Goal: Transaction & Acquisition: Obtain resource

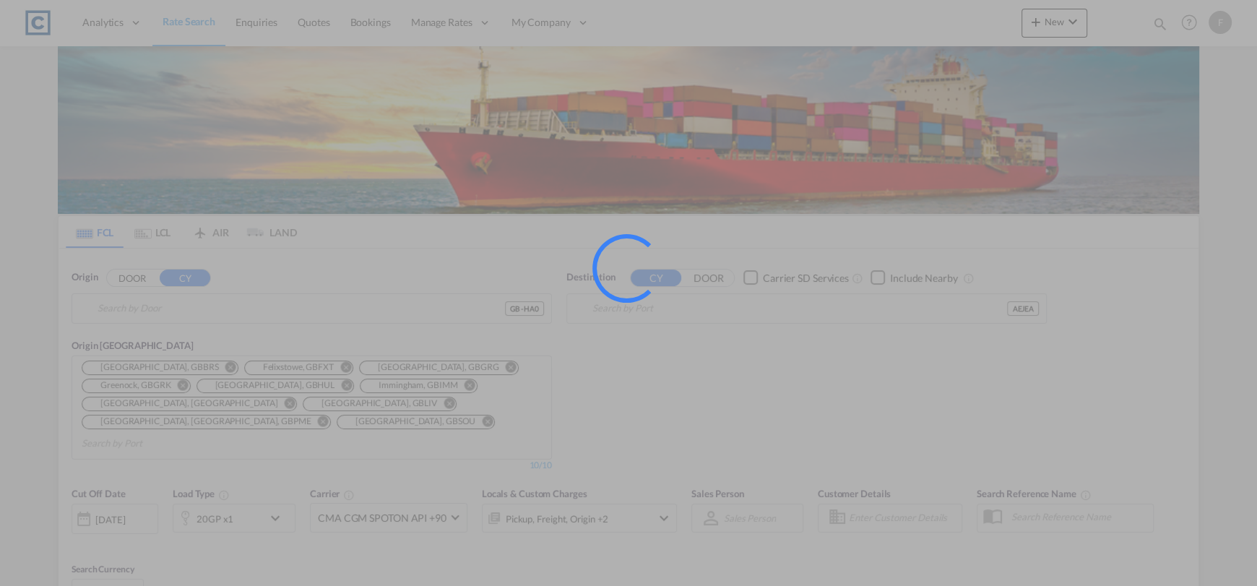
type input "GB-HA0, [PERSON_NAME]"
type input "[GEOGRAPHIC_DATA], [GEOGRAPHIC_DATA]"
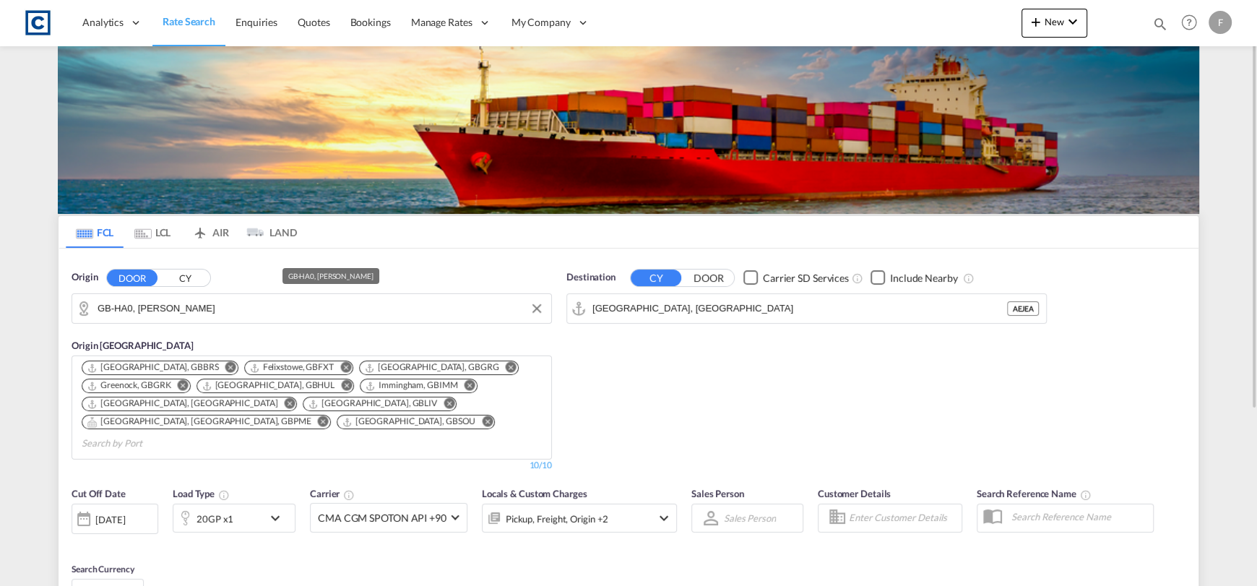
click at [165, 316] on input "GB-HA0, [PERSON_NAME]" at bounding box center [321, 309] width 447 height 22
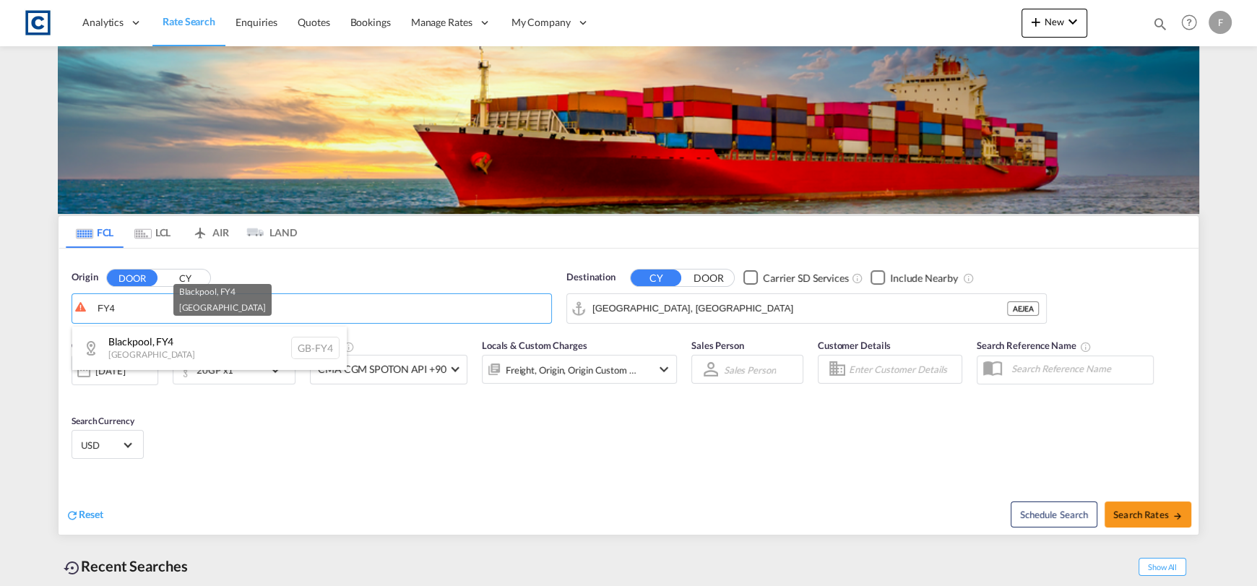
click at [244, 332] on div "Blackpool , FY4 [GEOGRAPHIC_DATA] [GEOGRAPHIC_DATA]-FY4" at bounding box center [209, 348] width 275 height 43
type input "GB-FY4, Blackpool"
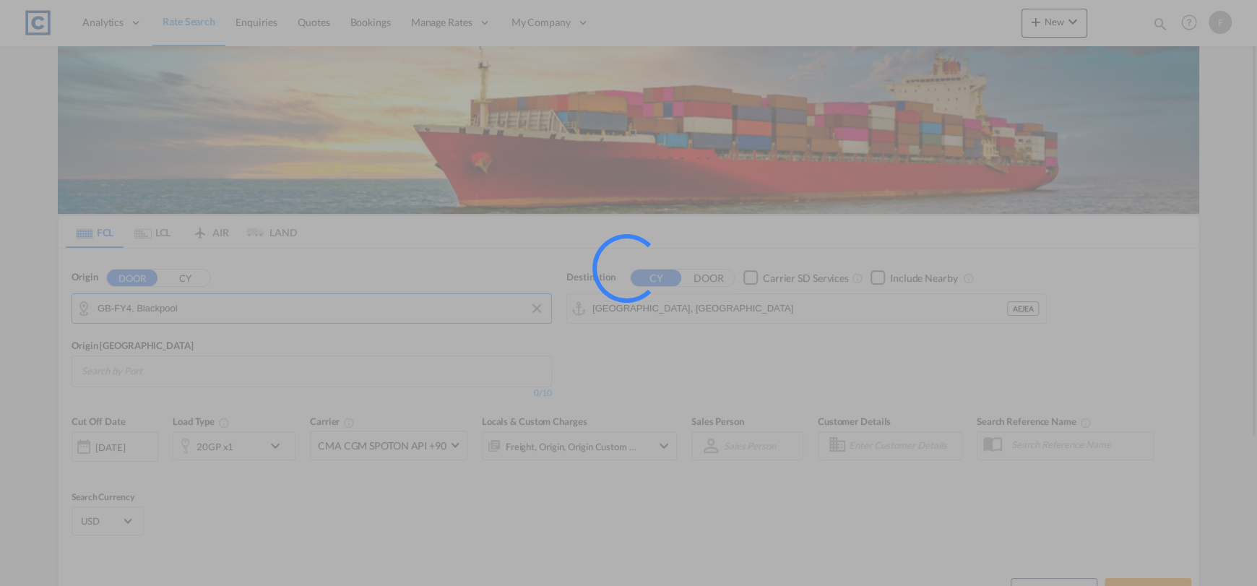
click at [814, 316] on input "[GEOGRAPHIC_DATA], [GEOGRAPHIC_DATA]" at bounding box center [800, 309] width 415 height 22
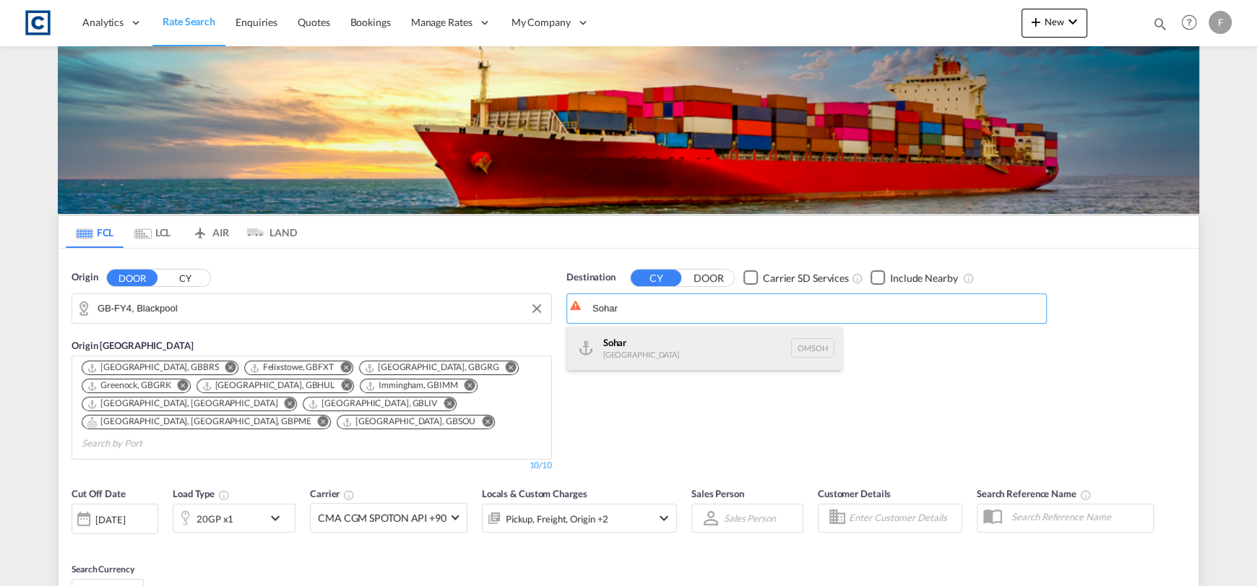
click at [787, 349] on div "Sohar [GEOGRAPHIC_DATA] [GEOGRAPHIC_DATA]" at bounding box center [704, 348] width 275 height 43
type input "Sohar, OMSOH"
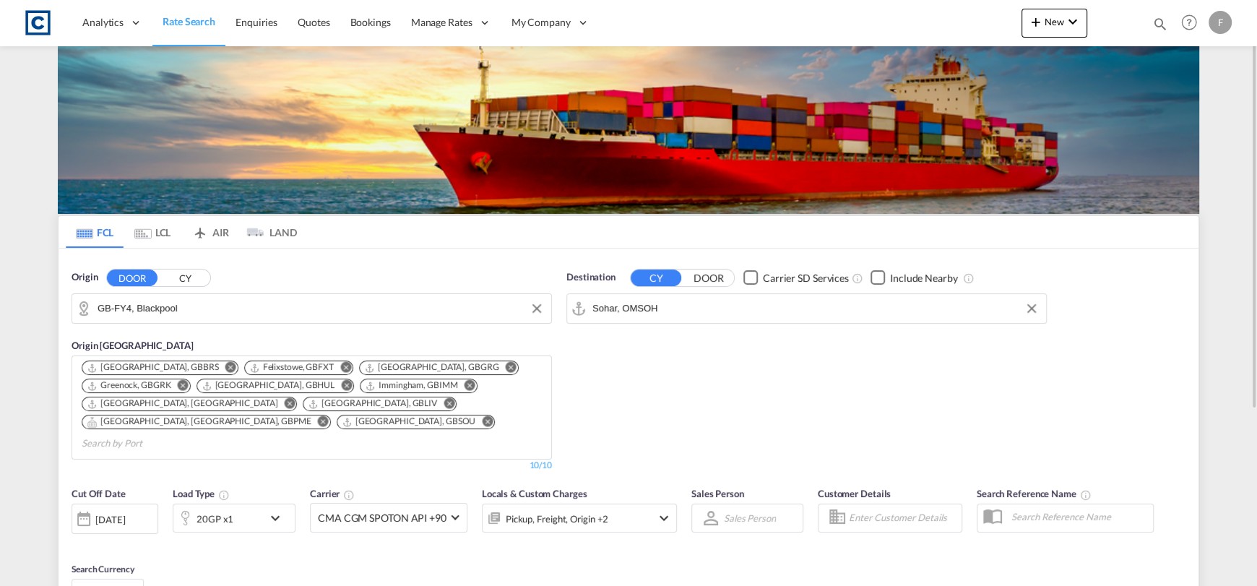
click at [264, 504] on div "20GP x1" at bounding box center [234, 518] width 123 height 29
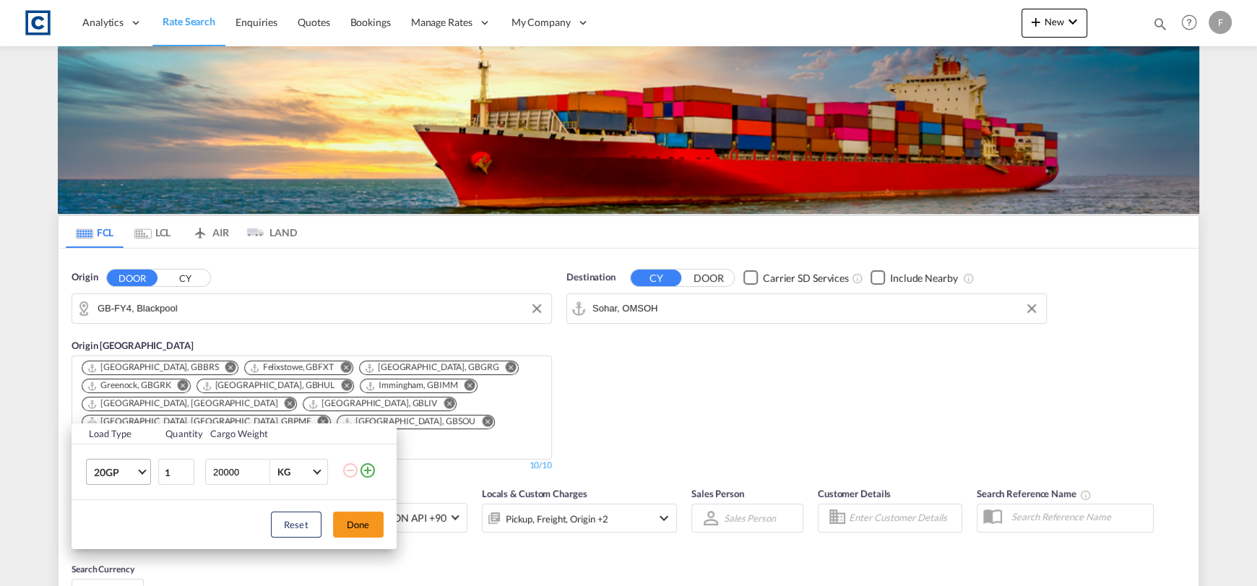
click at [142, 476] on md-select-value "20GP" at bounding box center [121, 472] width 58 height 25
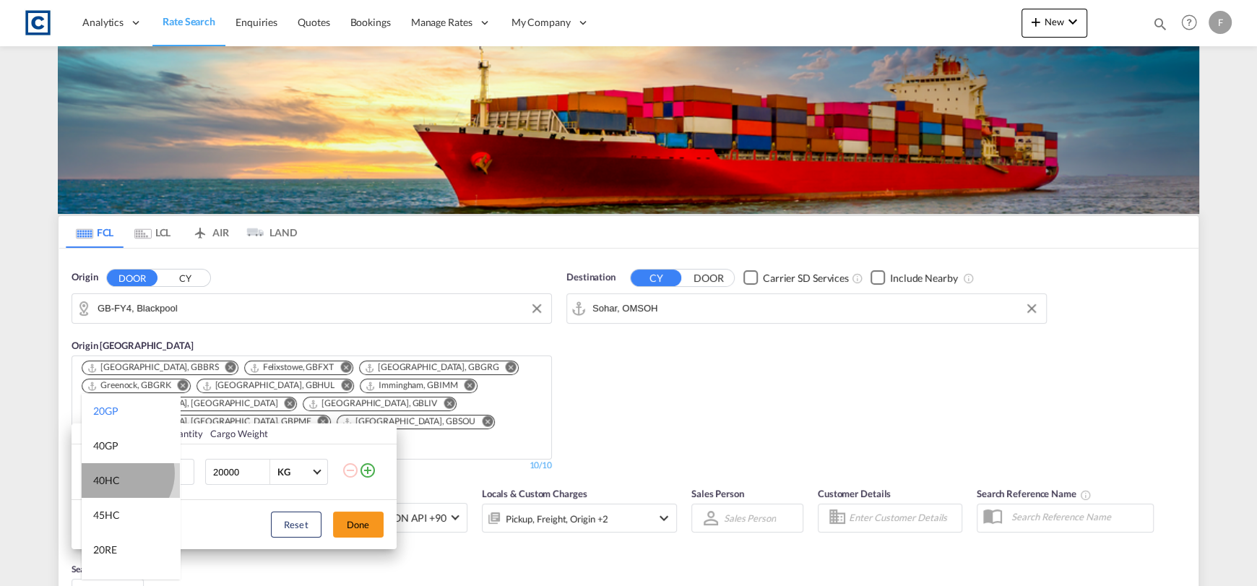
click at [119, 473] on md-option "40HC" at bounding box center [131, 480] width 98 height 35
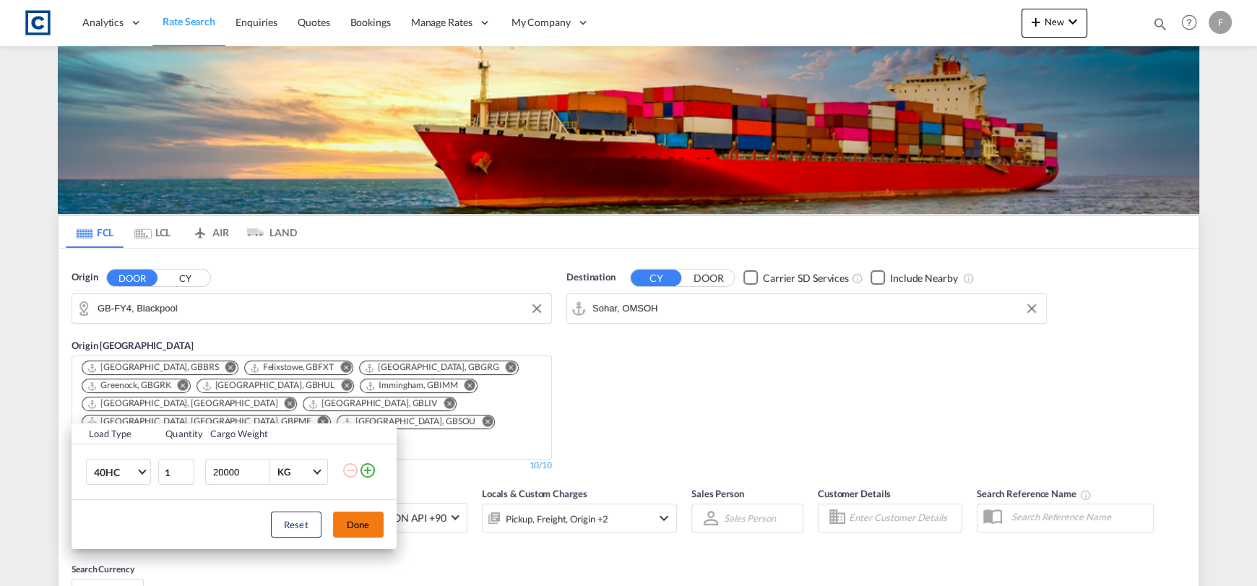
click at [358, 517] on button "Done" at bounding box center [358, 525] width 51 height 26
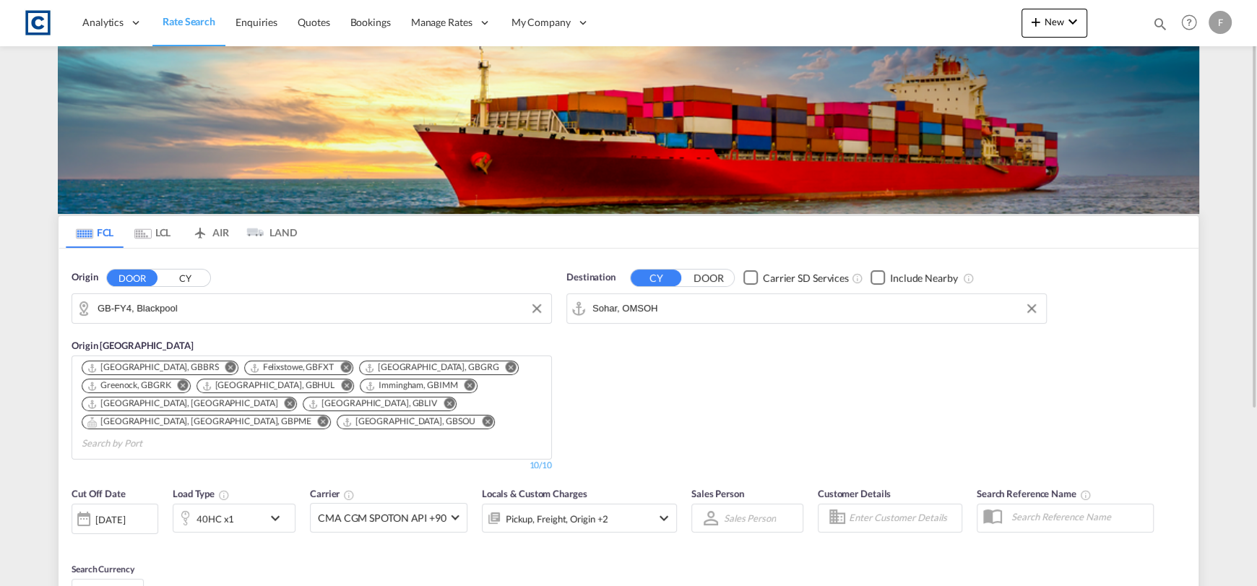
scroll to position [254, 0]
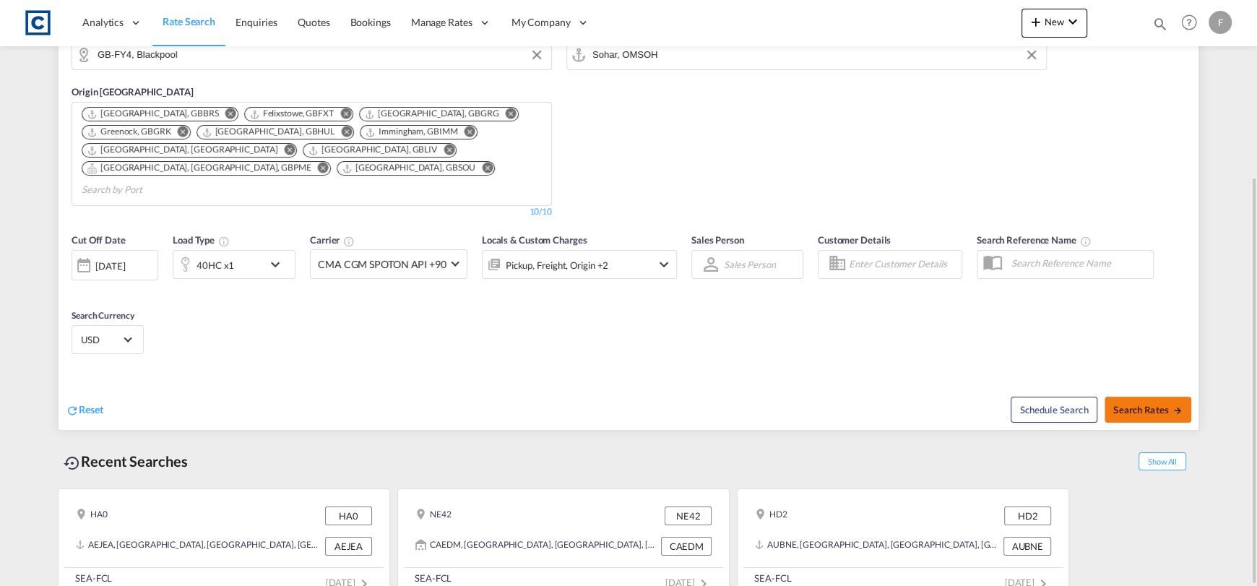
click at [1125, 404] on span "Search Rates" at bounding box center [1148, 410] width 69 height 12
type input "FY4 to OMSOH / [DATE]"
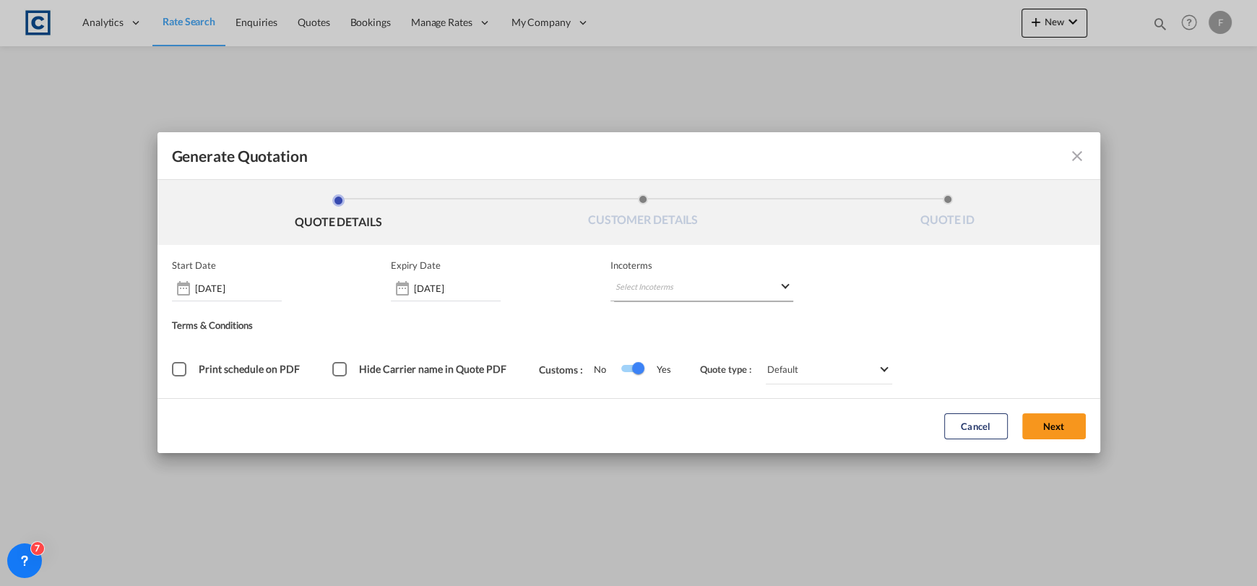
click at [662, 290] on md-select "Select Incoterms FOB - import Free on Board DDP - export Delivery Duty Paid DAP…" at bounding box center [702, 288] width 183 height 26
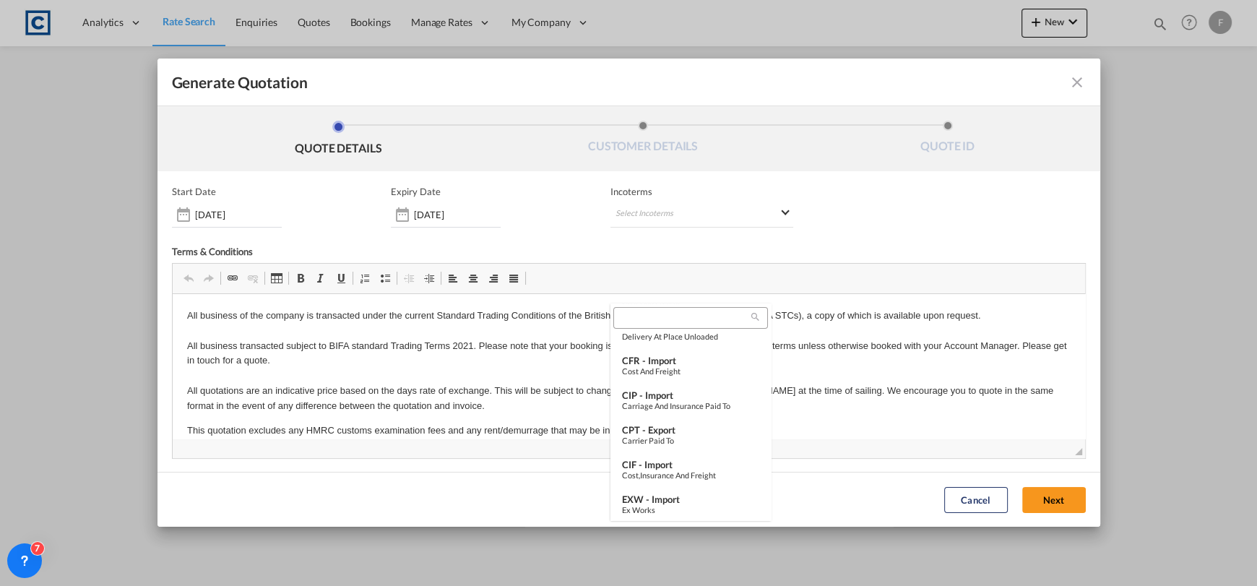
scroll to position [216, 0]
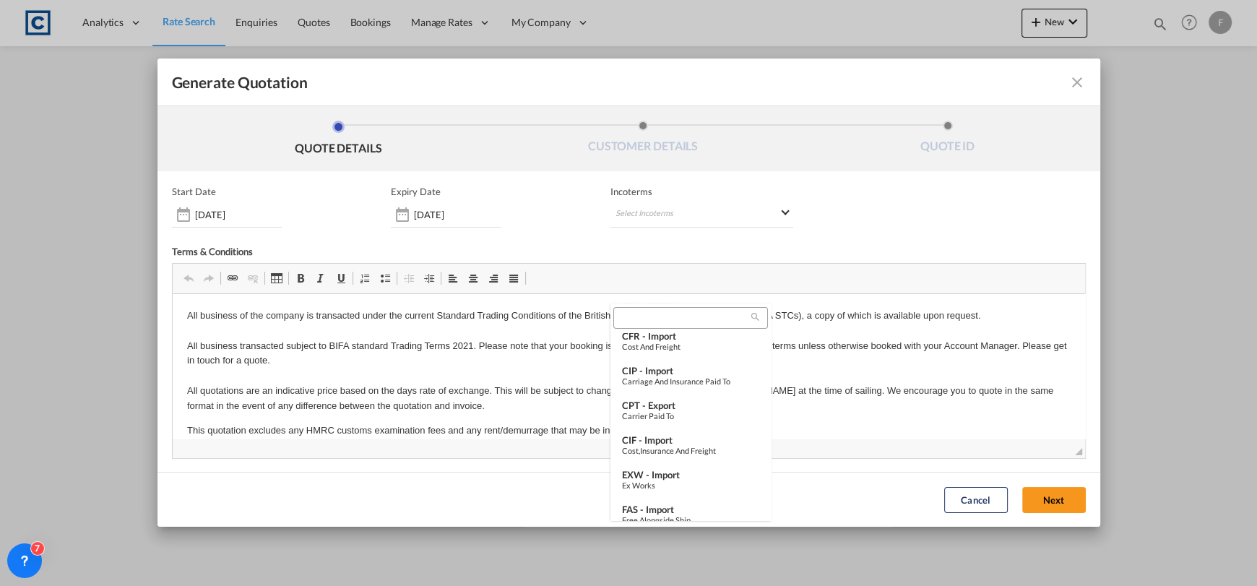
click at [648, 314] on input "search" at bounding box center [685, 317] width 134 height 13
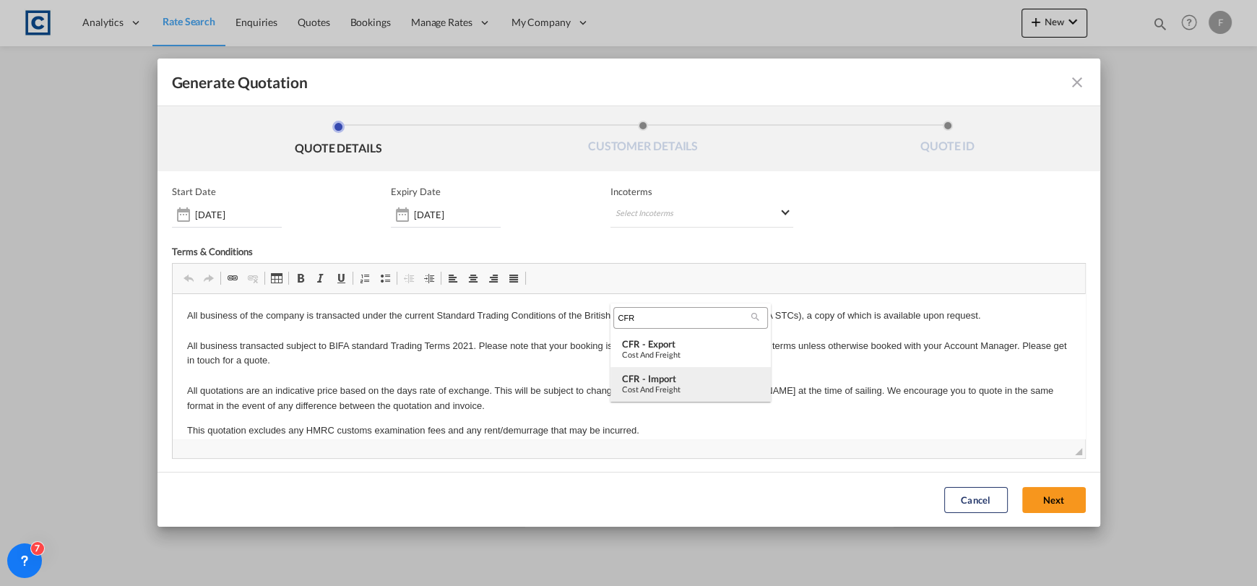
scroll to position [0, 0]
type input "CFR"
click at [663, 357] on div "Cost and Freight" at bounding box center [690, 354] width 137 height 9
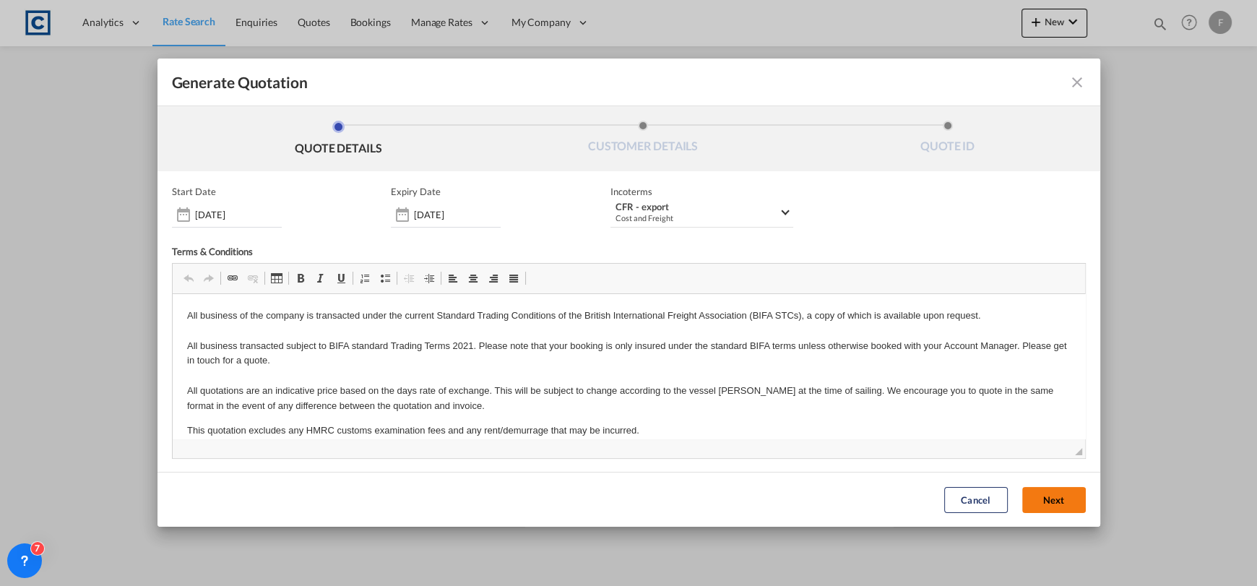
click at [1045, 493] on button "Next" at bounding box center [1054, 500] width 64 height 26
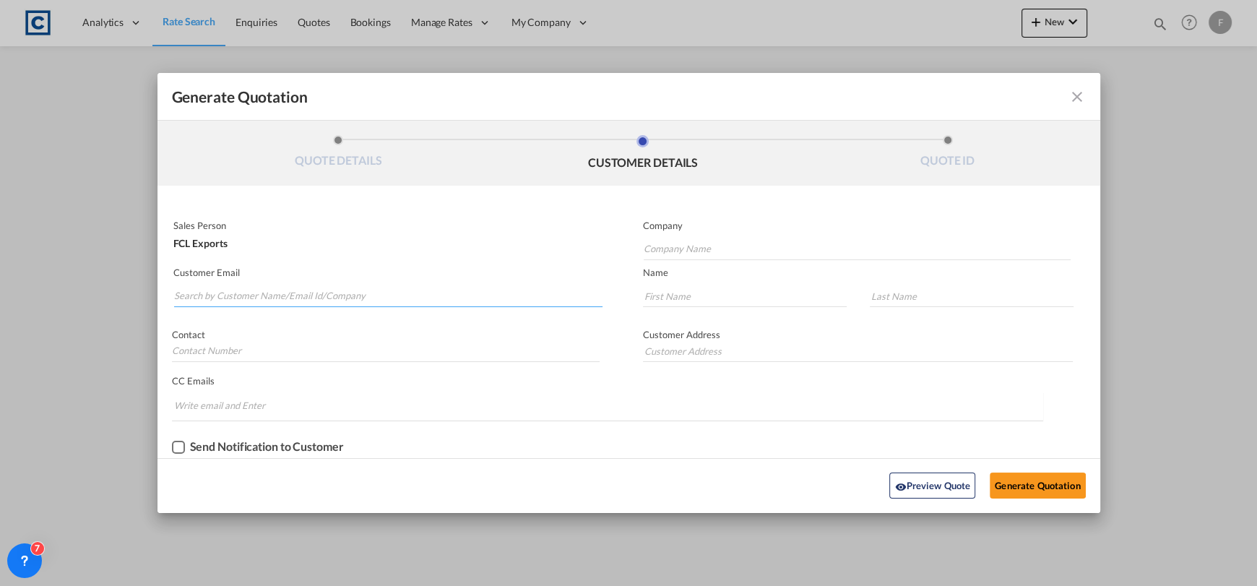
click at [302, 295] on input "Search by Customer Name/Email Id/Company" at bounding box center [388, 296] width 429 height 22
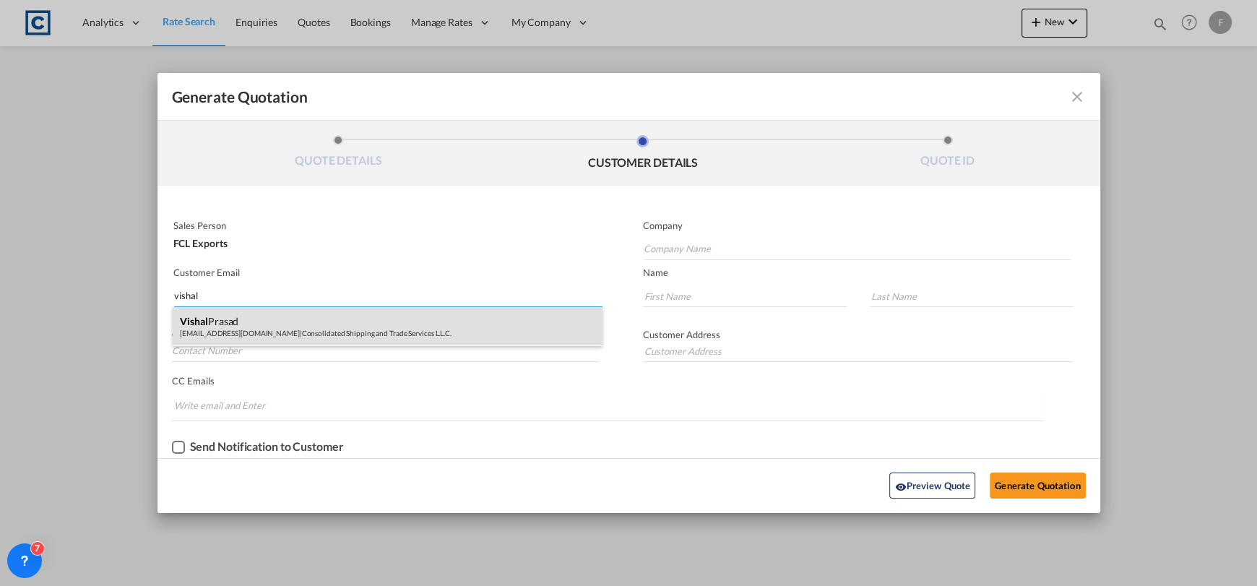
type input "vishal"
click at [338, 337] on div "[PERSON_NAME] [EMAIL_ADDRESS][DOMAIN_NAME] | Consolidated Shipping and Trade Se…" at bounding box center [388, 326] width 430 height 39
type input "Consolidated Shipping and Trade Services L.L.C."
type input "[EMAIL_ADDRESS][DOMAIN_NAME]"
type input "Vishal"
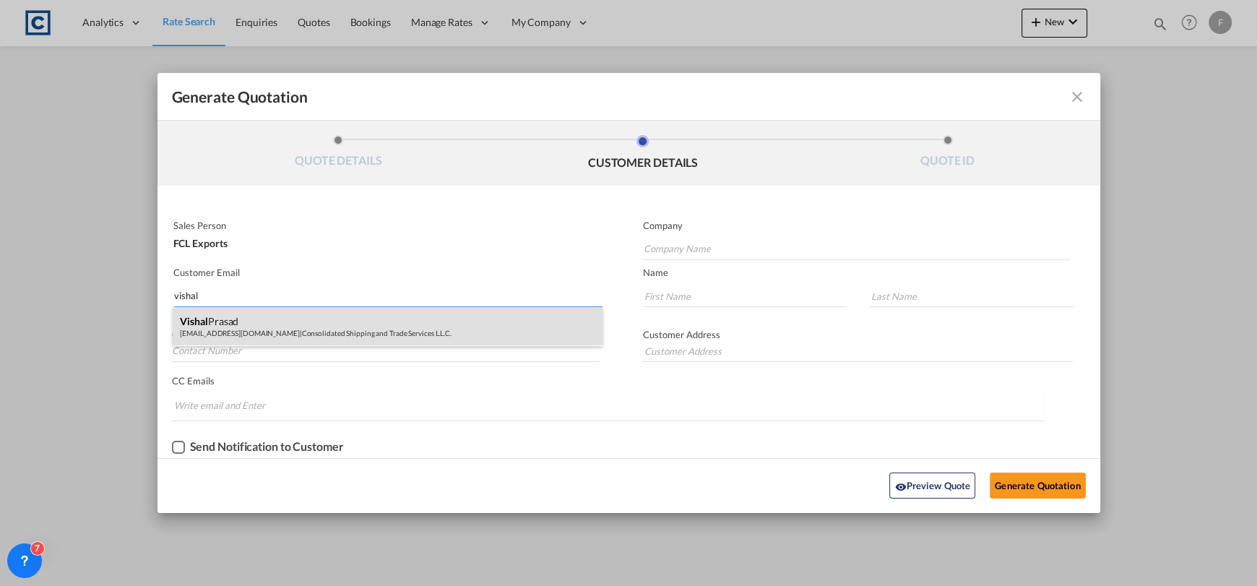
type input "Prasad"
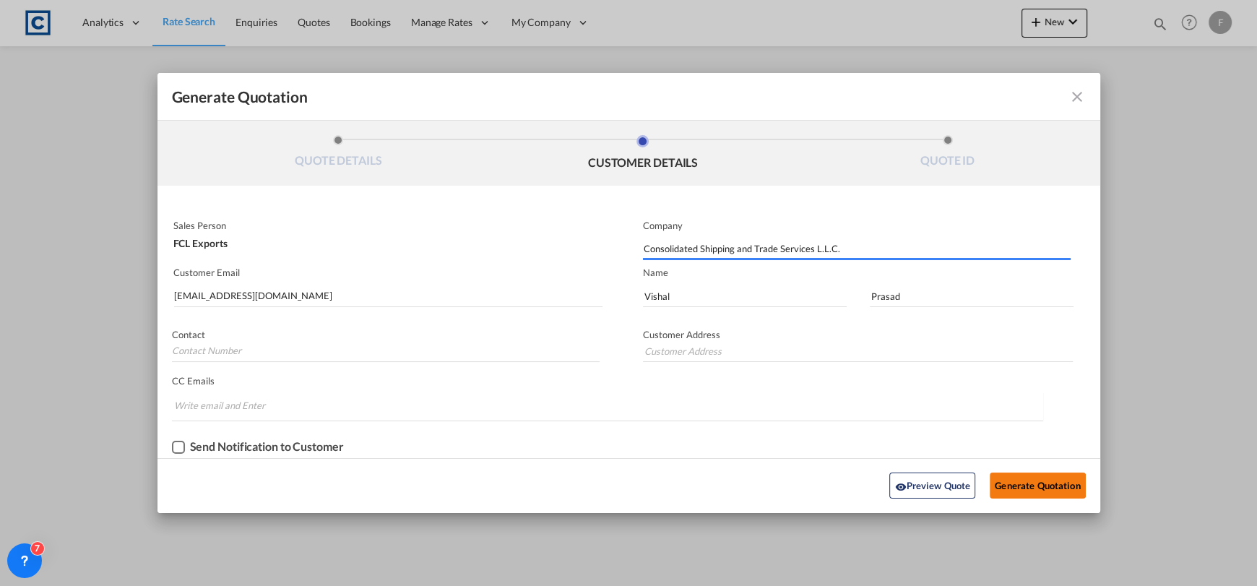
click at [1027, 478] on button "Generate Quotation" at bounding box center [1037, 486] width 95 height 26
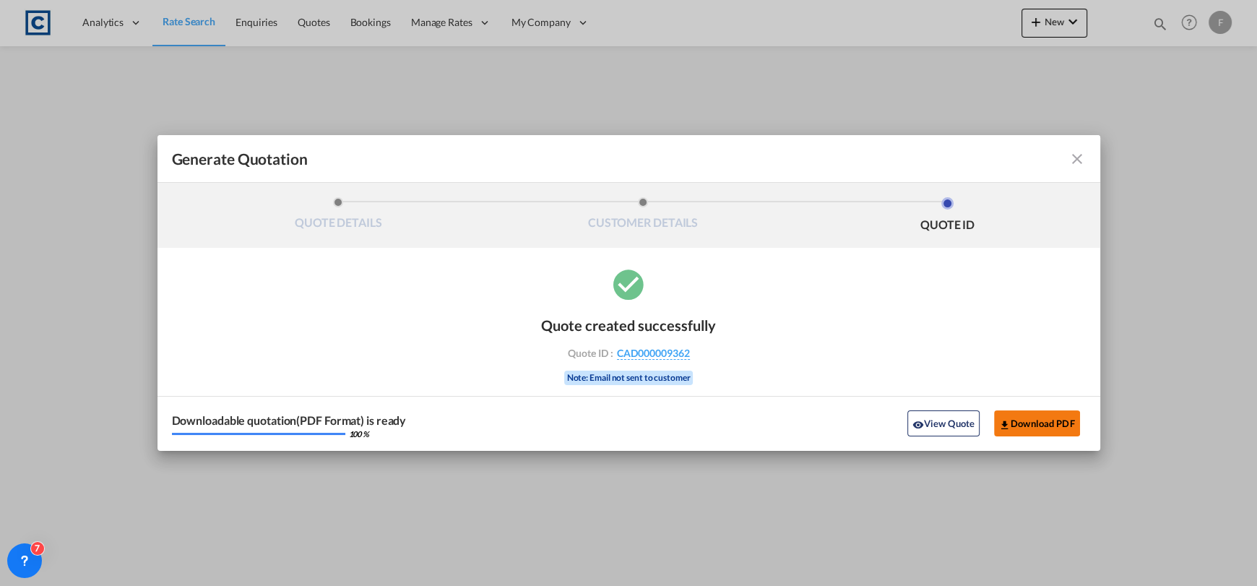
click at [1061, 428] on button "Download PDF" at bounding box center [1037, 423] width 86 height 26
click at [1075, 152] on md-icon "icon-close fg-AAA8AD cursor m-0" at bounding box center [1077, 158] width 17 height 17
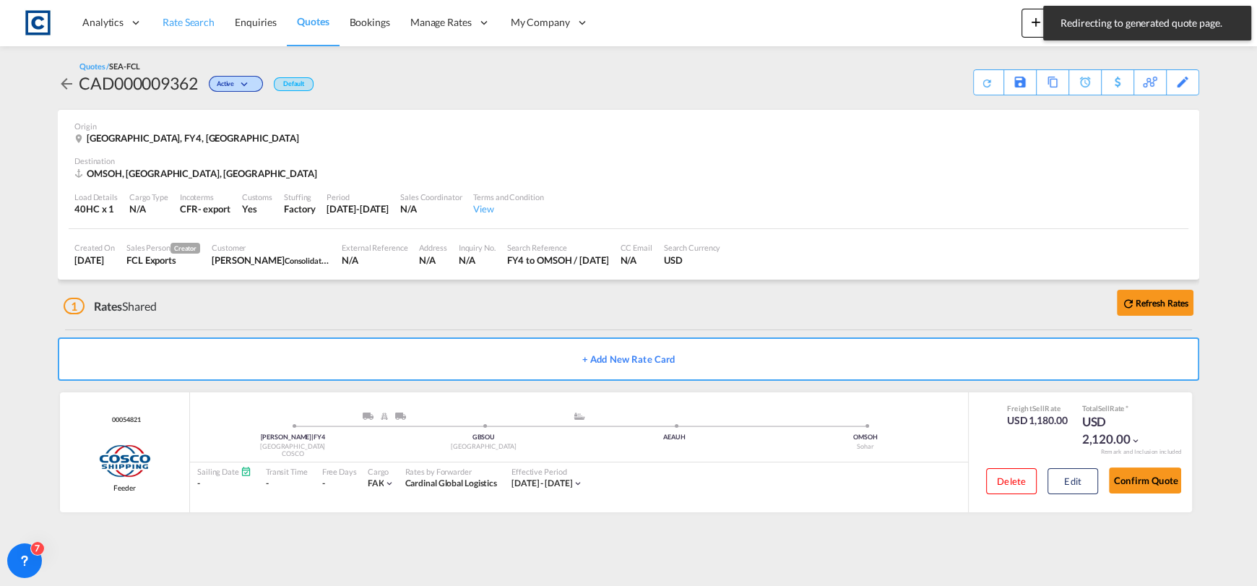
click at [191, 27] on span "Rate Search" at bounding box center [189, 22] width 52 height 12
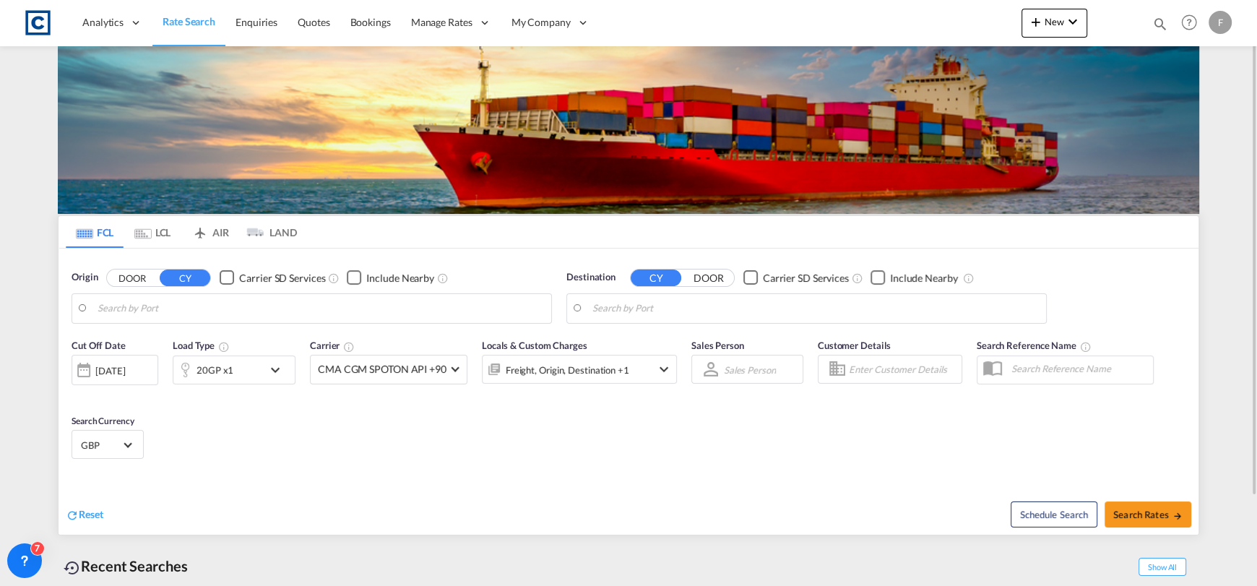
type input "GB-FY4, Blackpool"
type input "Sohar, OMSOH"
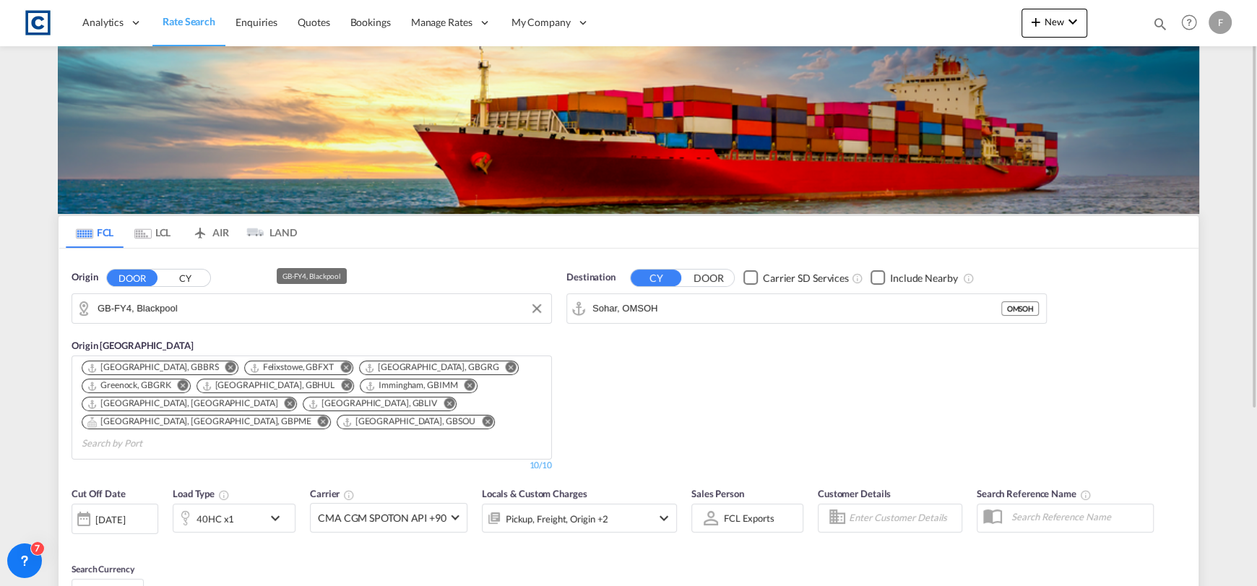
click at [254, 312] on input "GB-FY4, Blackpool" at bounding box center [321, 309] width 447 height 22
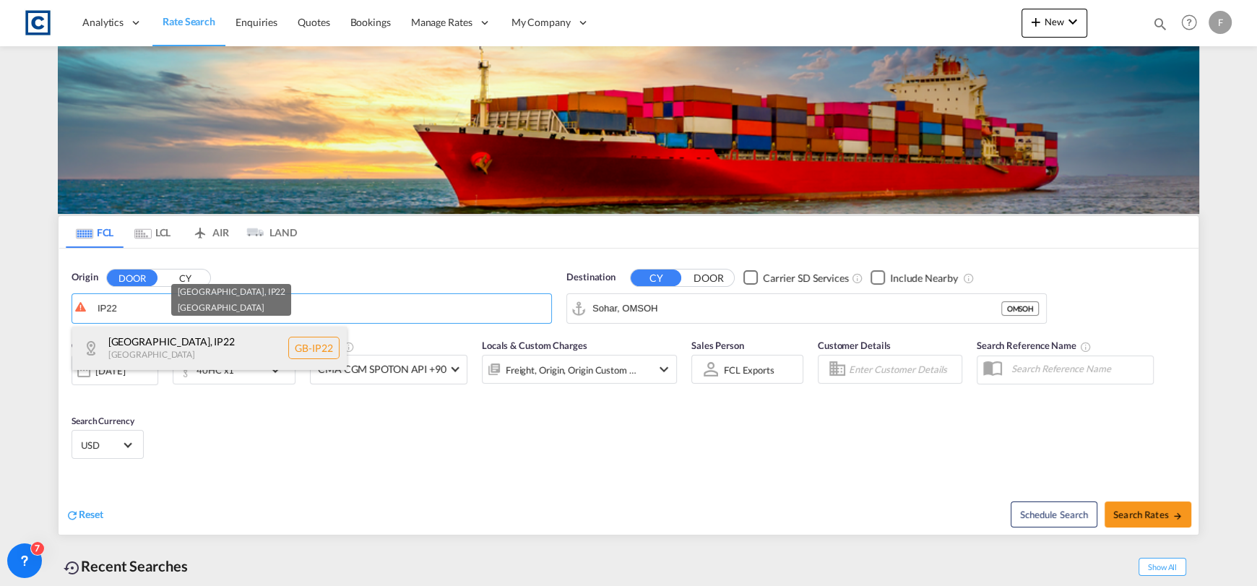
click at [284, 339] on div "[GEOGRAPHIC_DATA] , IP22 [GEOGRAPHIC_DATA] [GEOGRAPHIC_DATA]-IP22" at bounding box center [209, 348] width 275 height 43
type input "GB-IP22, [GEOGRAPHIC_DATA]"
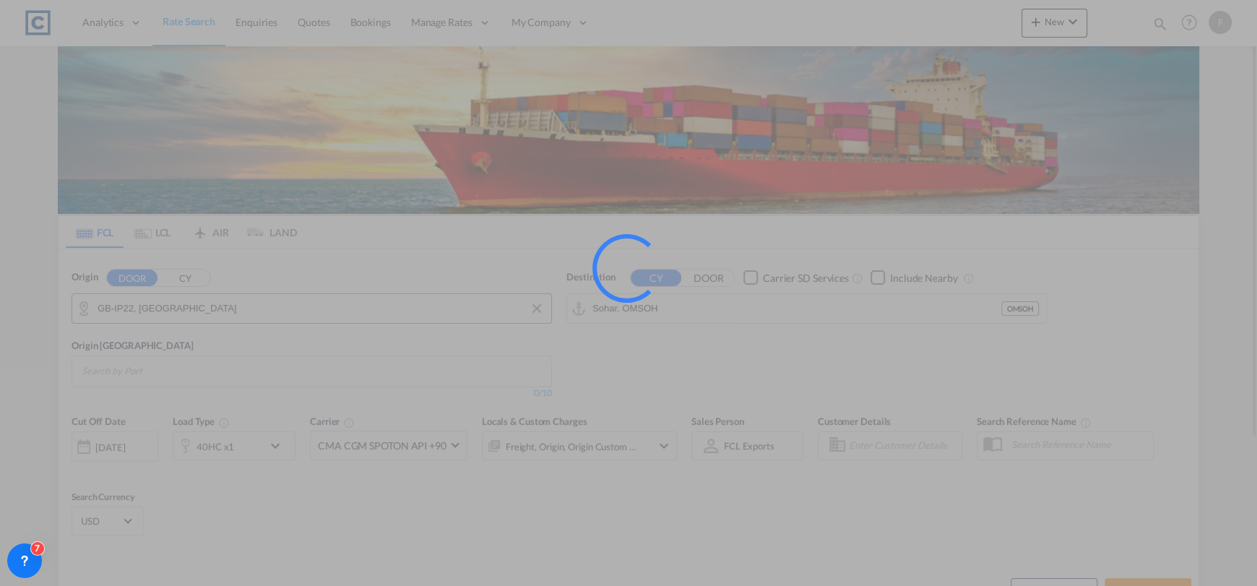
click at [632, 313] on input "Sohar, OMSOH" at bounding box center [797, 309] width 409 height 22
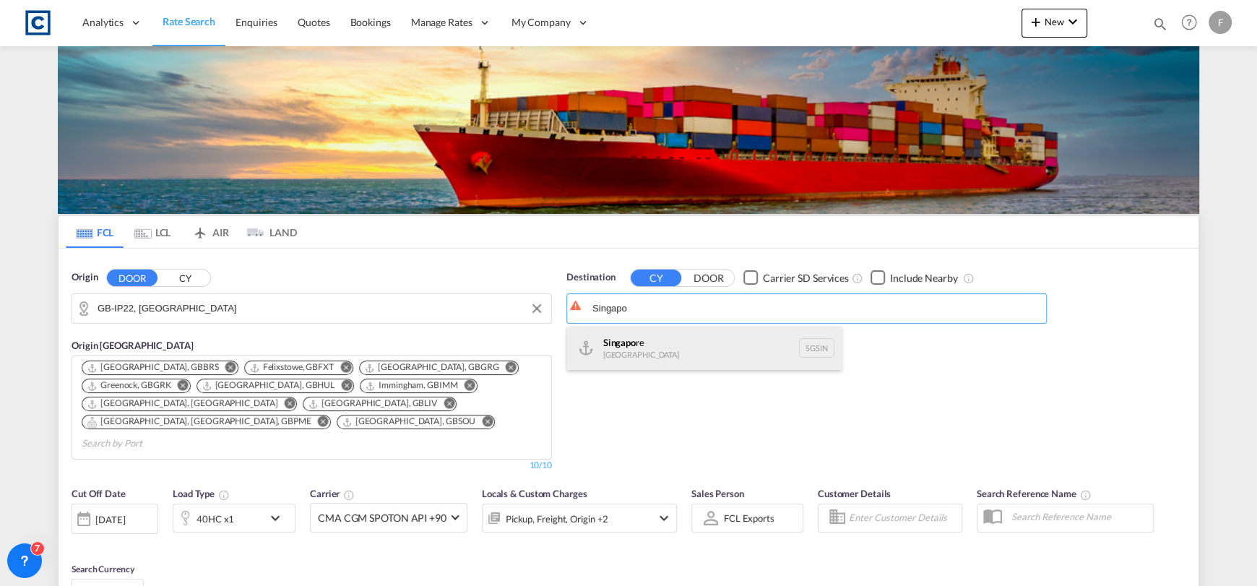
click at [699, 358] on div "Singapo re Singapore [GEOGRAPHIC_DATA]" at bounding box center [704, 348] width 275 height 43
type input "[GEOGRAPHIC_DATA], SGSIN"
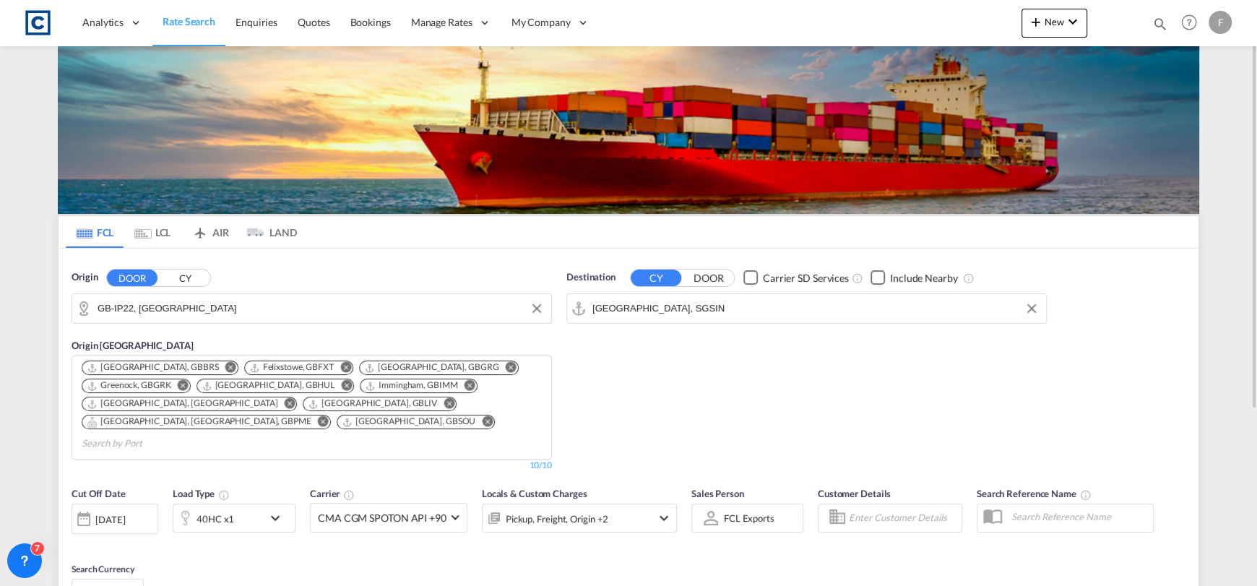
click at [234, 504] on div "40HC x1" at bounding box center [218, 518] width 90 height 29
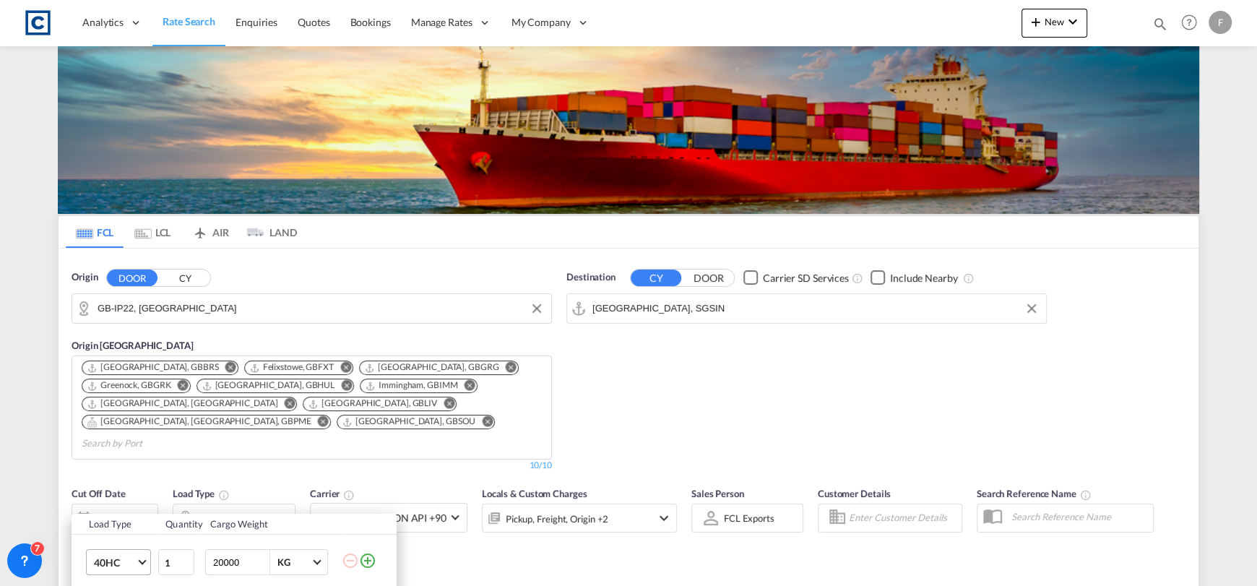
click at [140, 554] on md-select-value "40HC" at bounding box center [121, 562] width 58 height 25
click at [107, 418] on md-option "20GP" at bounding box center [131, 411] width 98 height 35
click at [829, 431] on div "Load Type Quantity Cargo Weight 20GP 1 20000 KG KG Load type addition is restri…" at bounding box center [628, 293] width 1257 height 586
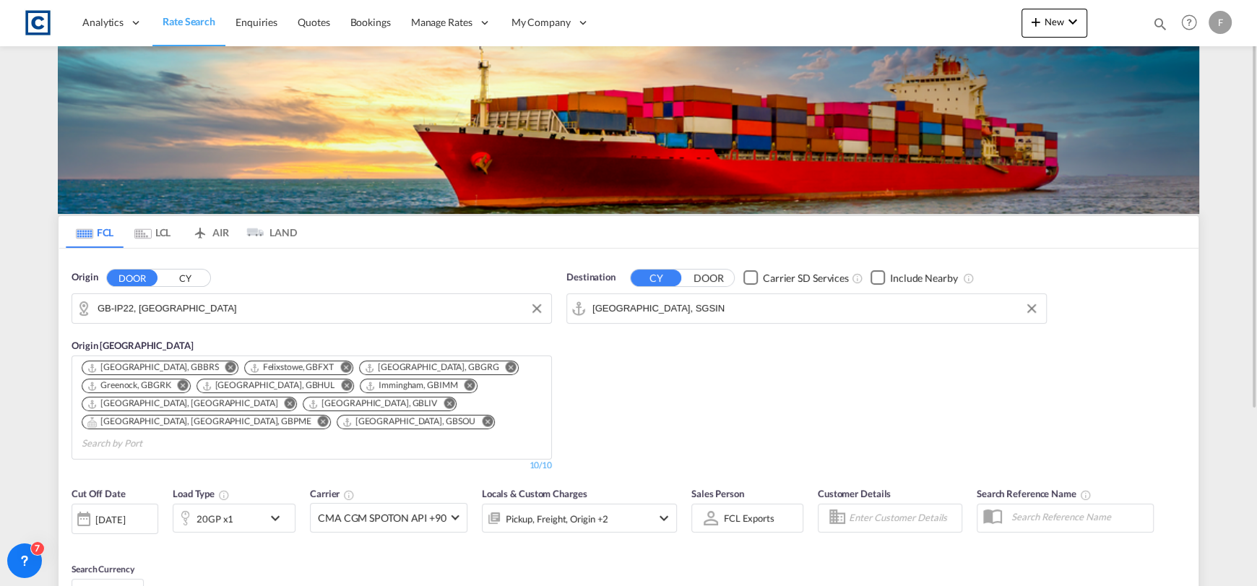
scroll to position [215, 0]
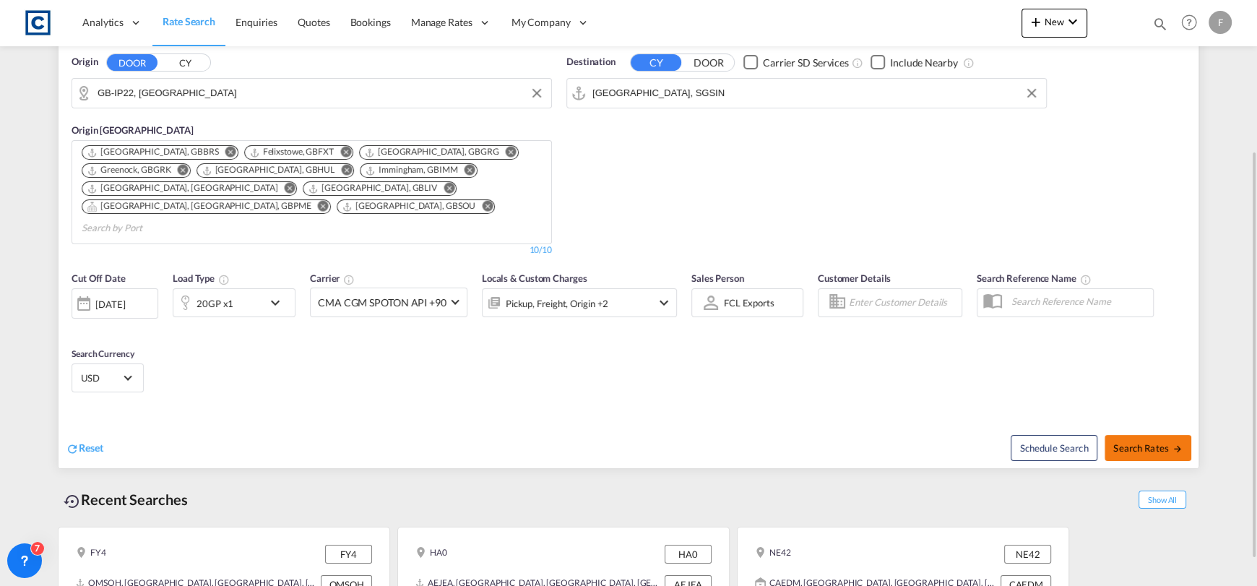
click at [1125, 442] on span "Search Rates" at bounding box center [1148, 448] width 69 height 12
type input "IP22 to SGSIN / [DATE]"
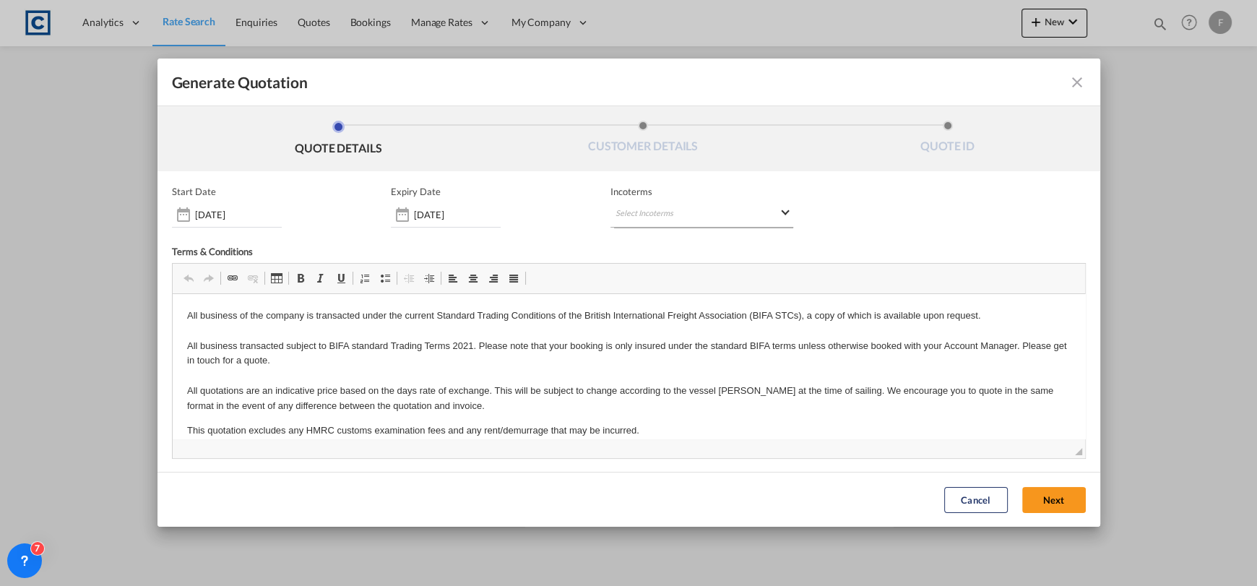
click at [724, 211] on md-select "Select Incoterms FOB - import Free on Board DDP - export Delivery Duty Paid DAP…" at bounding box center [702, 215] width 183 height 26
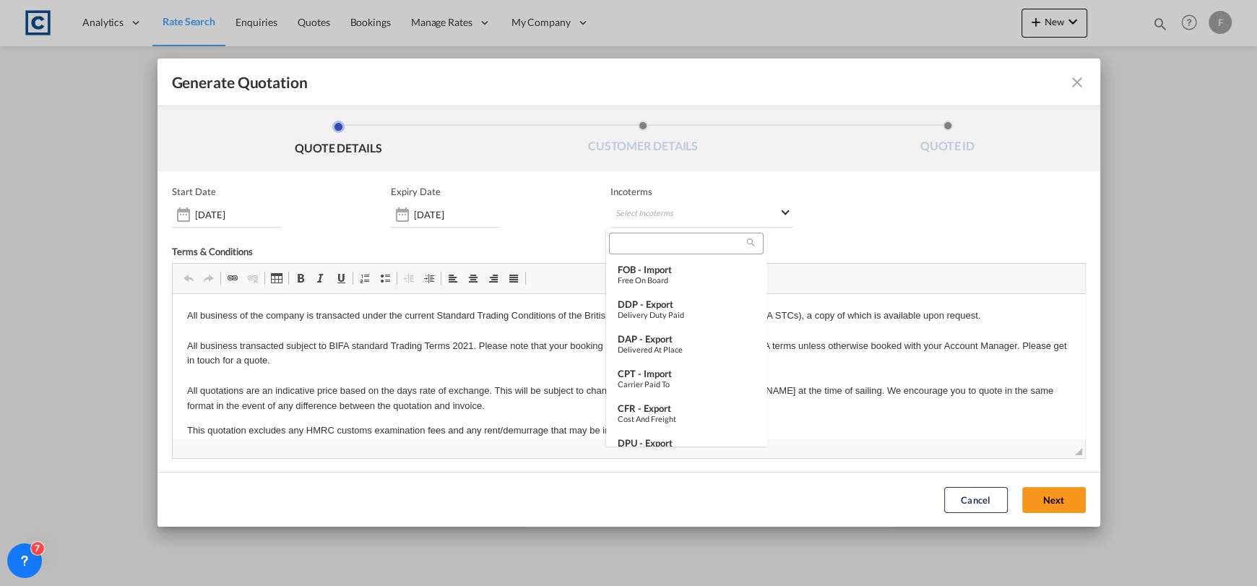
click at [667, 245] on input "search" at bounding box center [680, 243] width 134 height 13
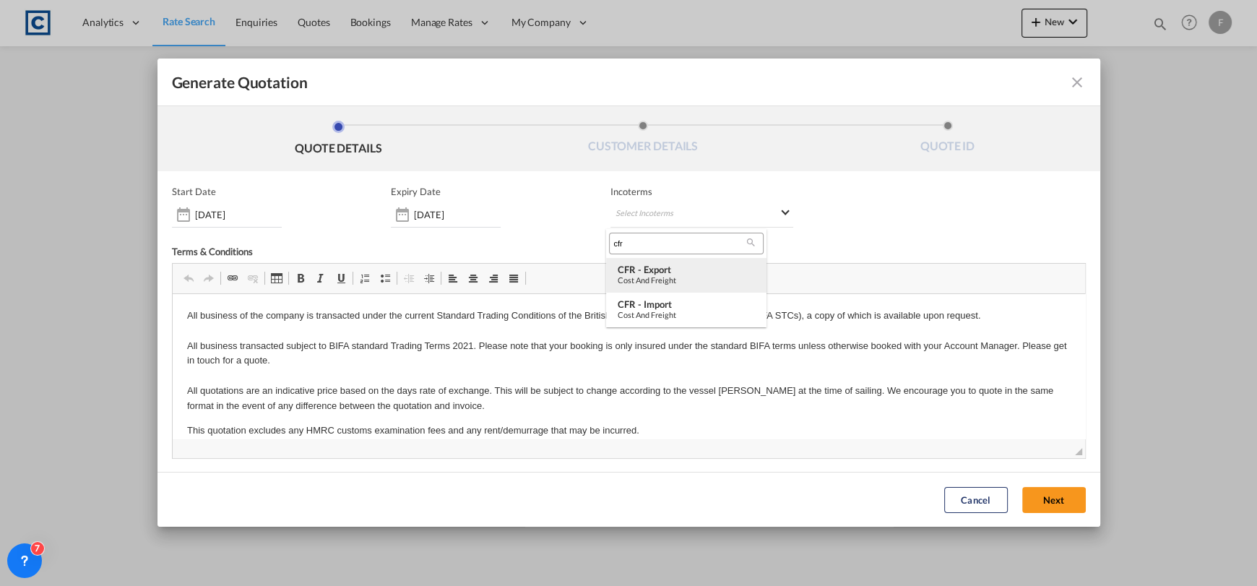
type input "cfr"
click at [687, 281] on div "Cost and Freight" at bounding box center [686, 279] width 137 height 9
click at [1041, 501] on button "Next" at bounding box center [1054, 500] width 64 height 26
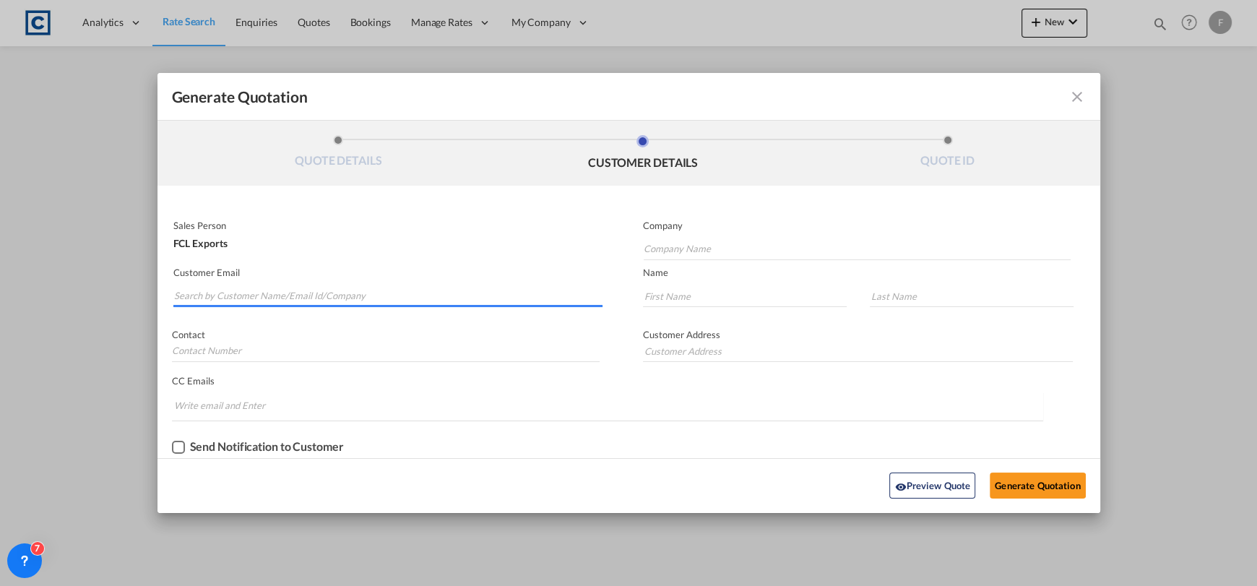
click at [382, 301] on input "Search by Customer Name/Email Id/Company" at bounding box center [388, 296] width 429 height 22
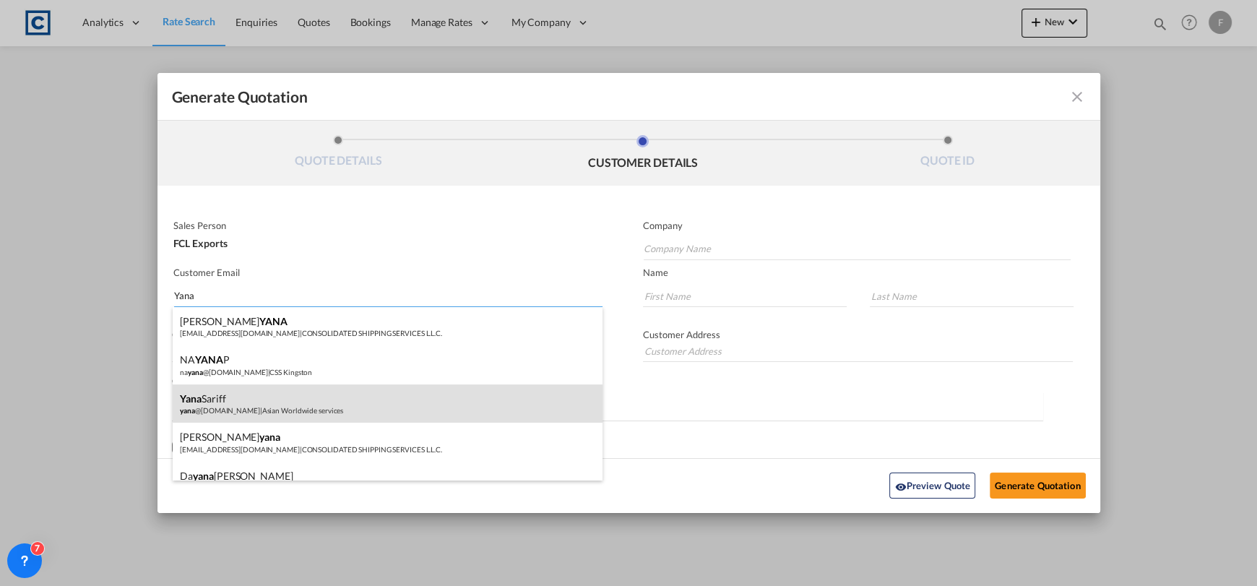
type input "Yana"
click at [388, 398] on div "[PERSON_NAME] @[DOMAIN_NAME] | Asian Worldwide services" at bounding box center [388, 403] width 430 height 39
type input "Asian Worldwide services"
type input "[EMAIL_ADDRESS][DOMAIN_NAME]"
type input "Yana"
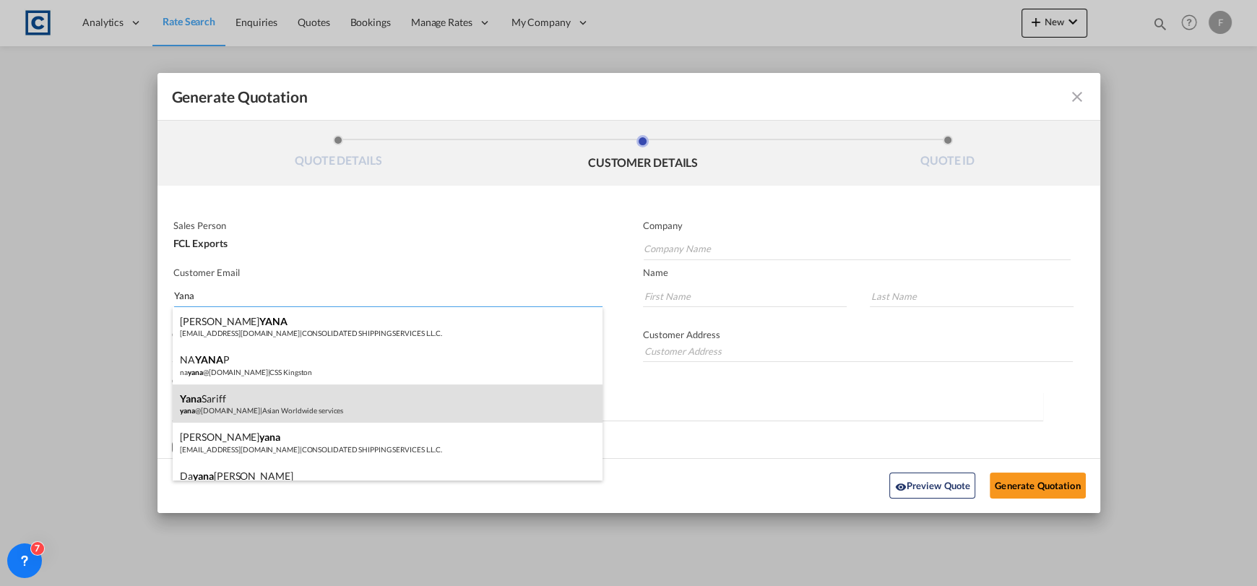
type input "Sariff"
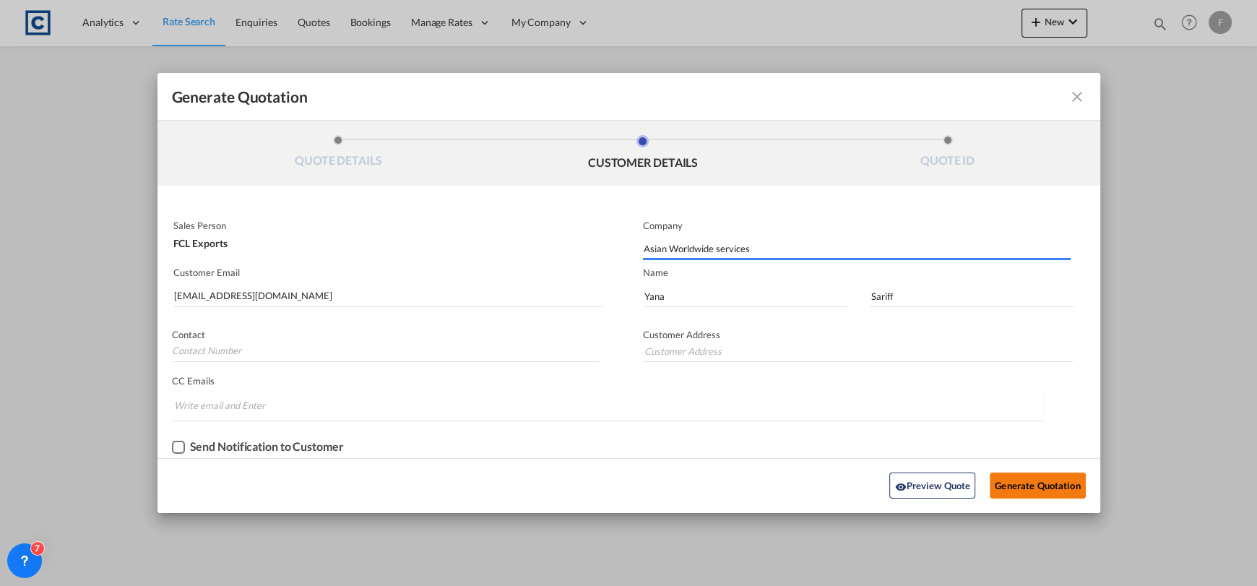
click at [999, 486] on button "Generate Quotation" at bounding box center [1037, 486] width 95 height 26
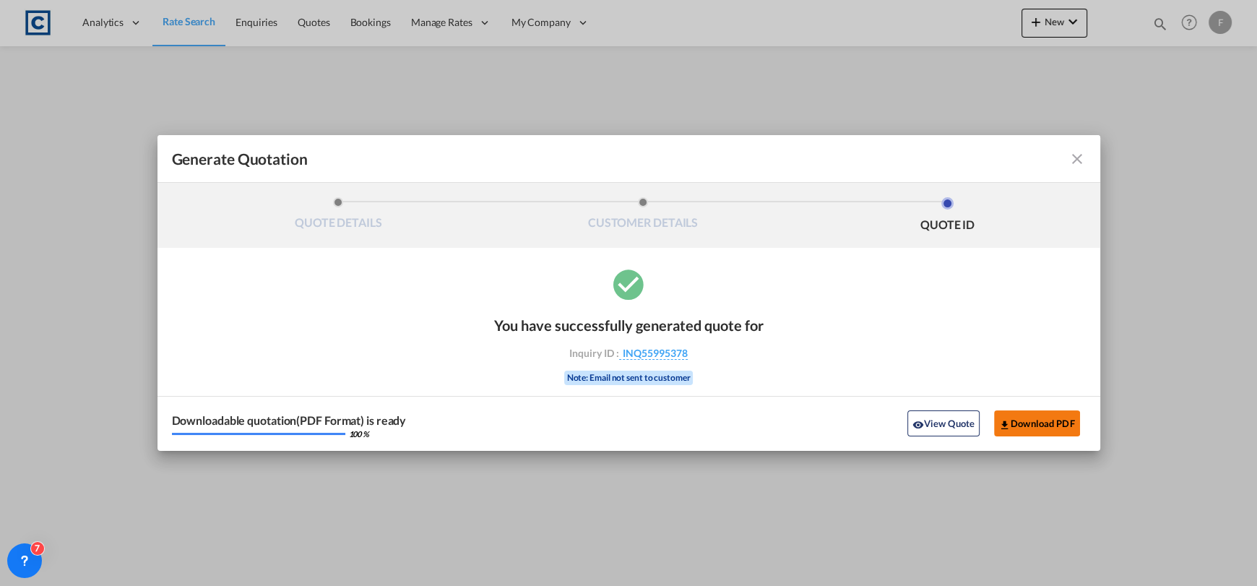
click at [1067, 426] on button "Download PDF" at bounding box center [1037, 423] width 86 height 26
